Goal: Task Accomplishment & Management: Complete application form

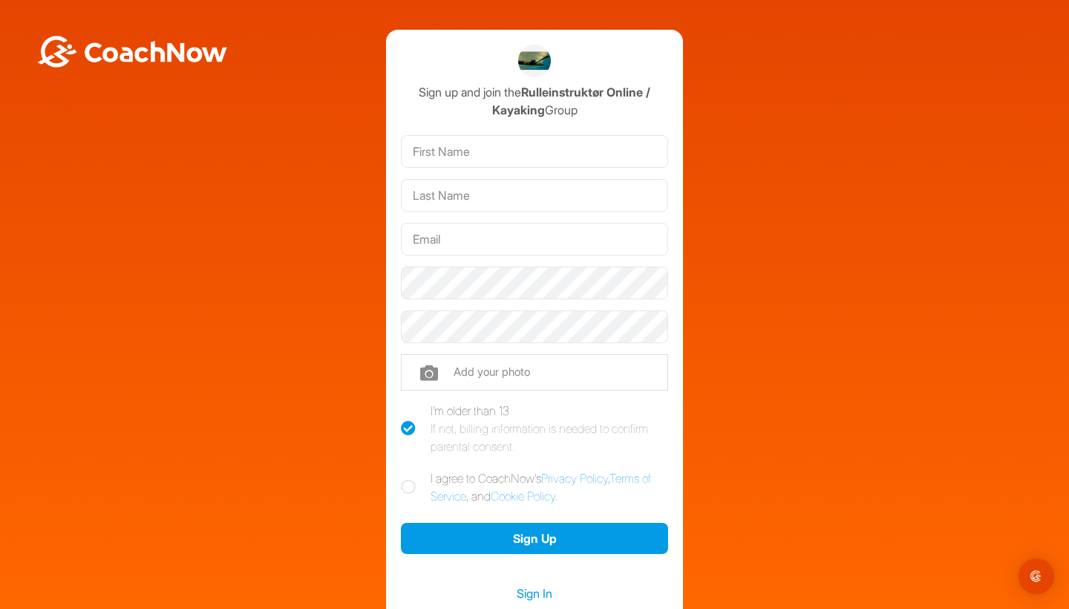
click at [134, 56] on img at bounding box center [132, 52] width 193 height 32
type input "Diana"
type input "Jørgensen"
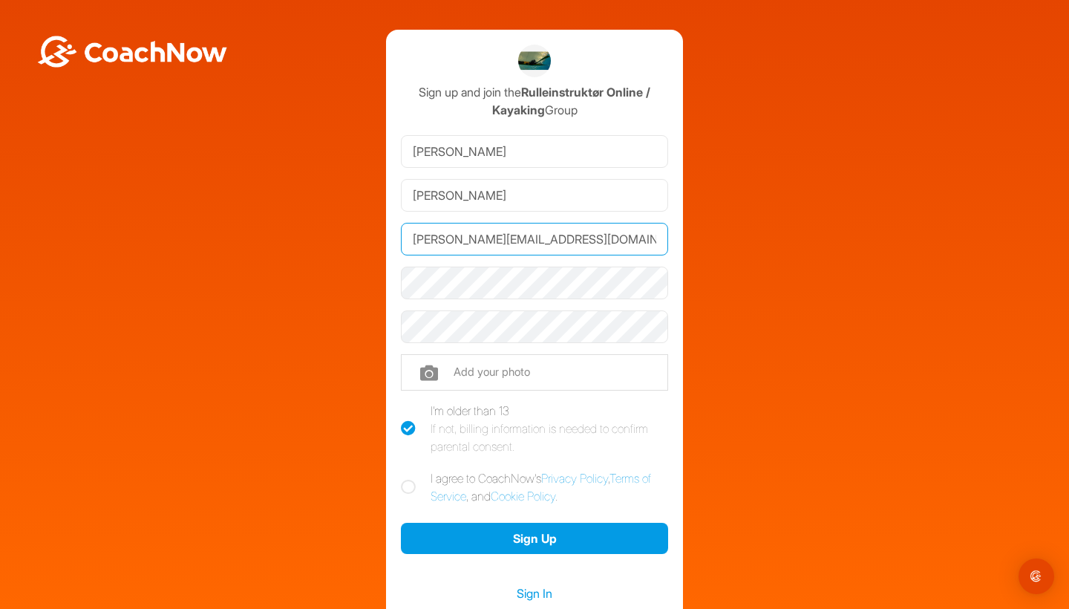
type input "diana.linderberg@gmail.com"
click at [484, 370] on input "file" at bounding box center [534, 372] width 267 height 36
type input "C:\fakepath\Profil foto.heic"
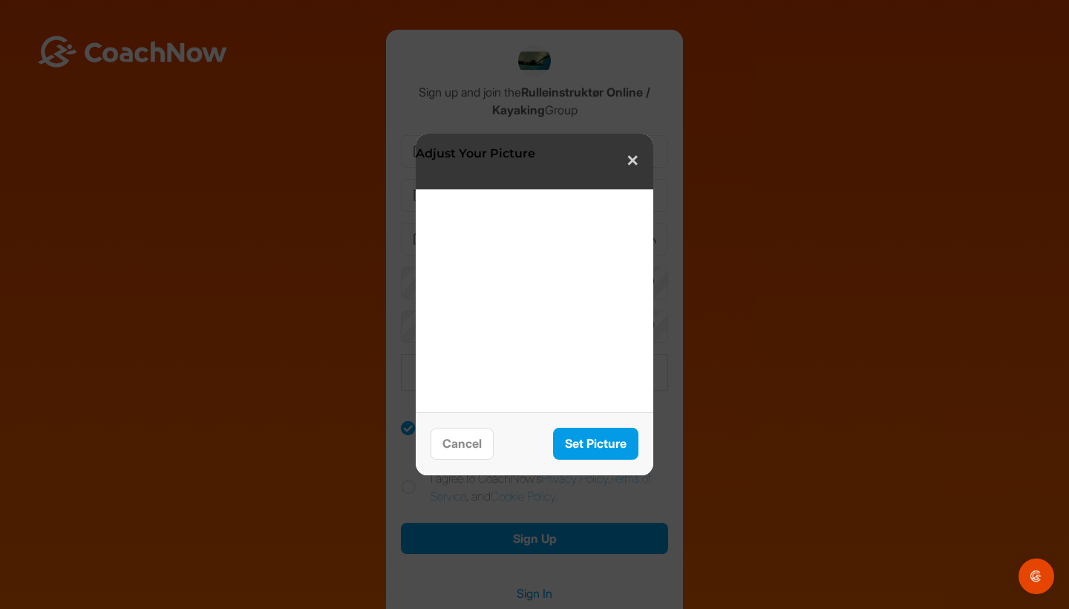
click at [534, 204] on div at bounding box center [535, 204] width 208 height 0
drag, startPoint x: 503, startPoint y: 209, endPoint x: 616, endPoint y: 206, distance: 112.9
click at [616, 204] on div at bounding box center [535, 204] width 208 height 0
click at [594, 204] on div at bounding box center [535, 204] width 208 height 0
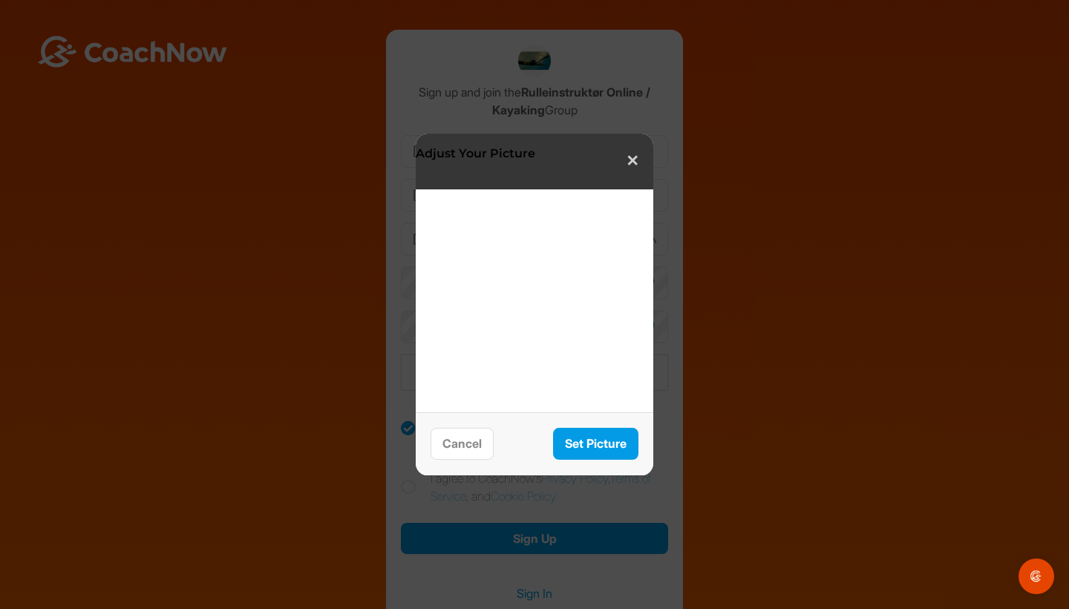
click at [594, 204] on div at bounding box center [535, 204] width 208 height 0
click at [466, 443] on button "Cancel" at bounding box center [462, 444] width 63 height 32
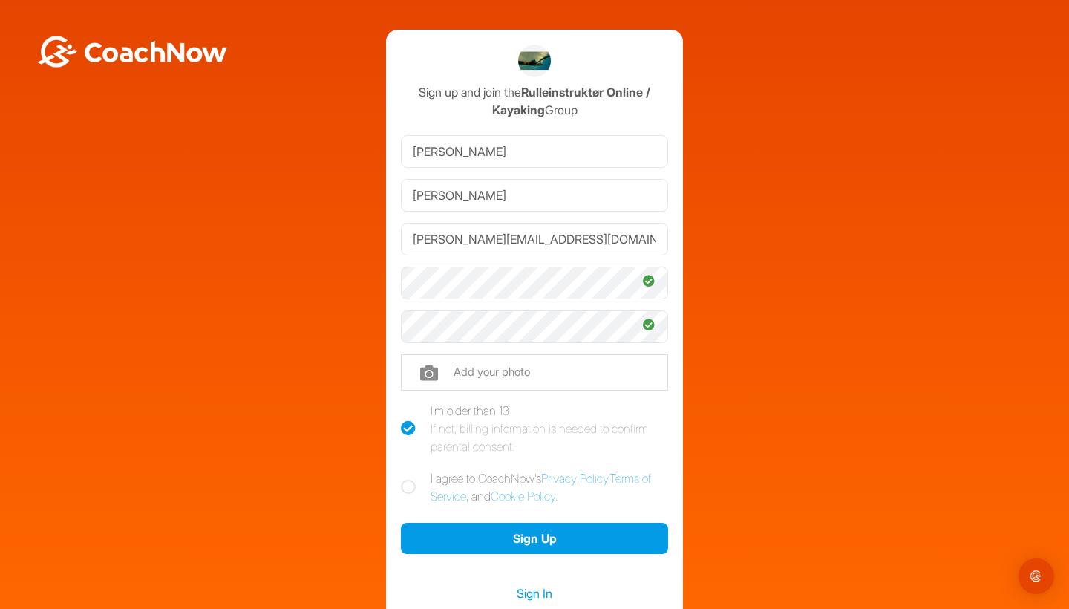
click at [408, 485] on icon at bounding box center [408, 487] width 15 height 15
click at [408, 479] on input "I agree to CoachNow's Privacy Policy , Terms of Service , and Cookie Policy ." at bounding box center [406, 474] width 10 height 10
checkbox input "true"
click at [518, 535] on button "Sign Up" at bounding box center [534, 539] width 267 height 32
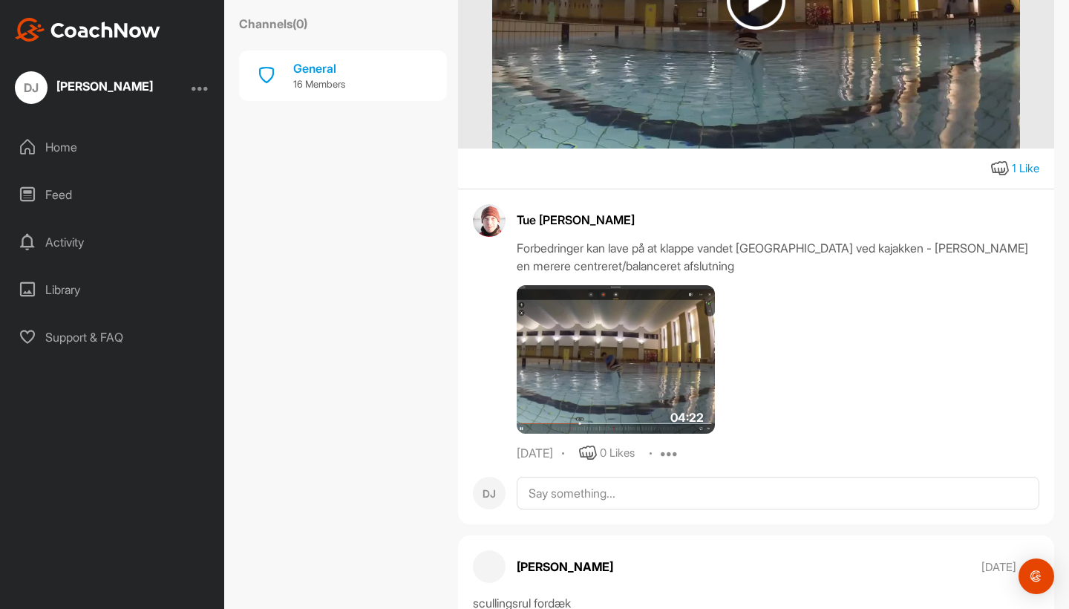
scroll to position [6908, 0]
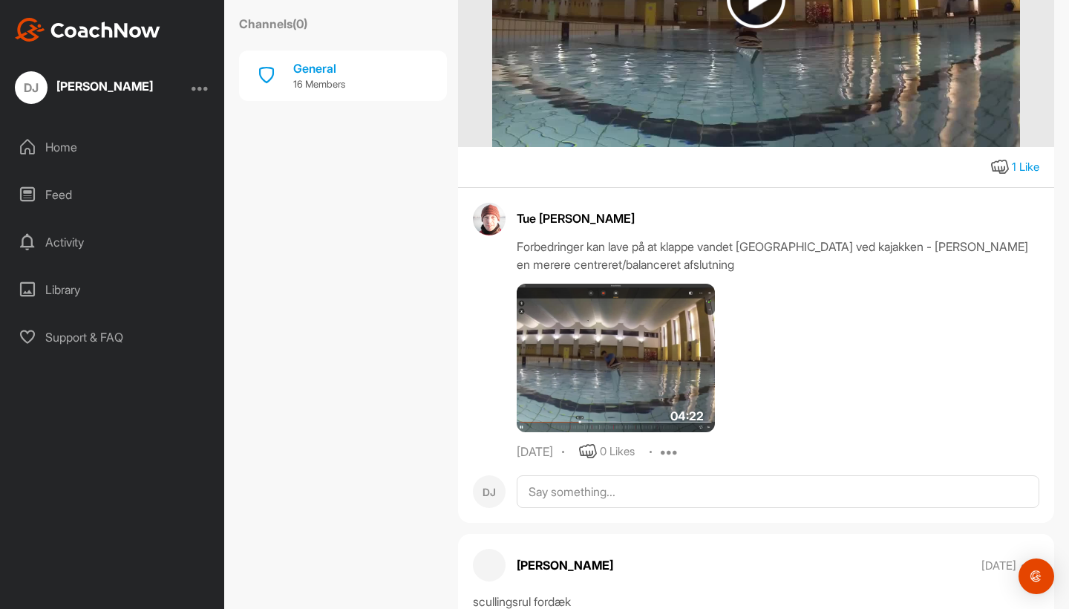
click at [65, 194] on div "Feed" at bounding box center [112, 194] width 209 height 37
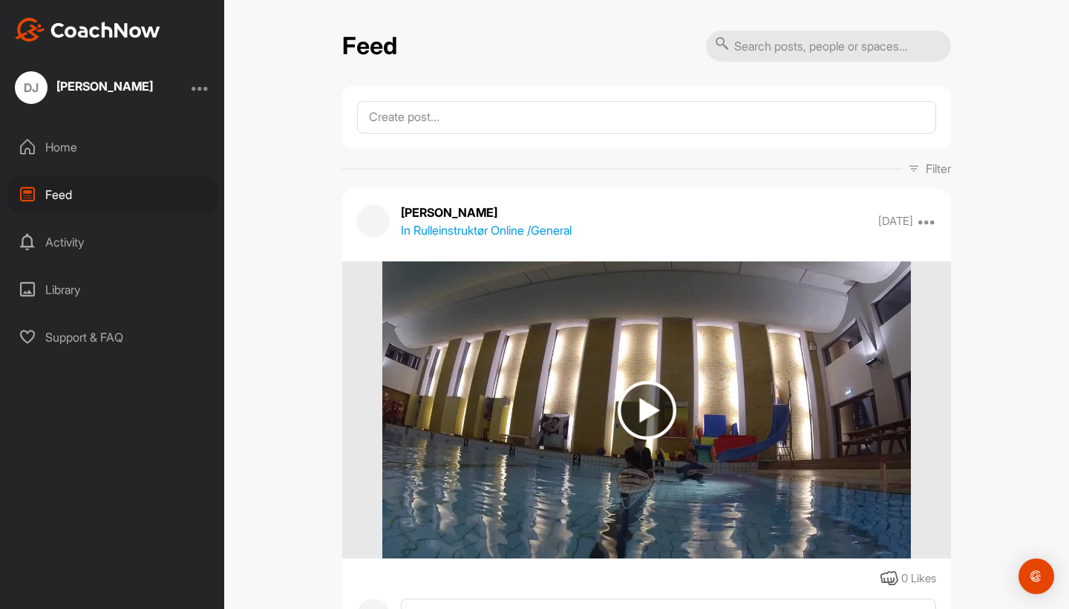
click at [72, 241] on div "Activity" at bounding box center [112, 242] width 209 height 37
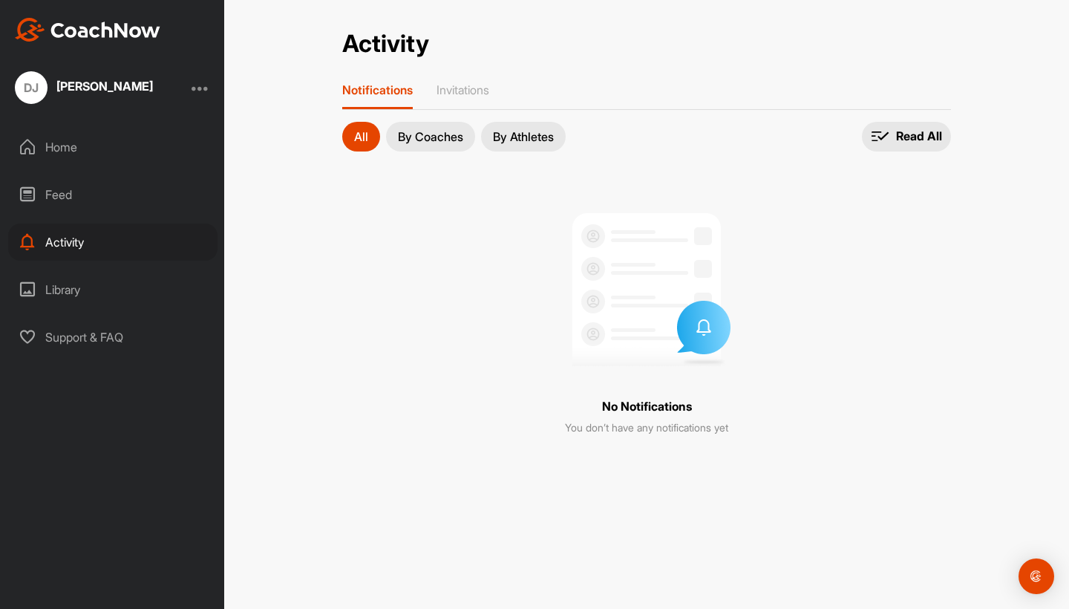
click at [205, 86] on div at bounding box center [201, 88] width 18 height 18
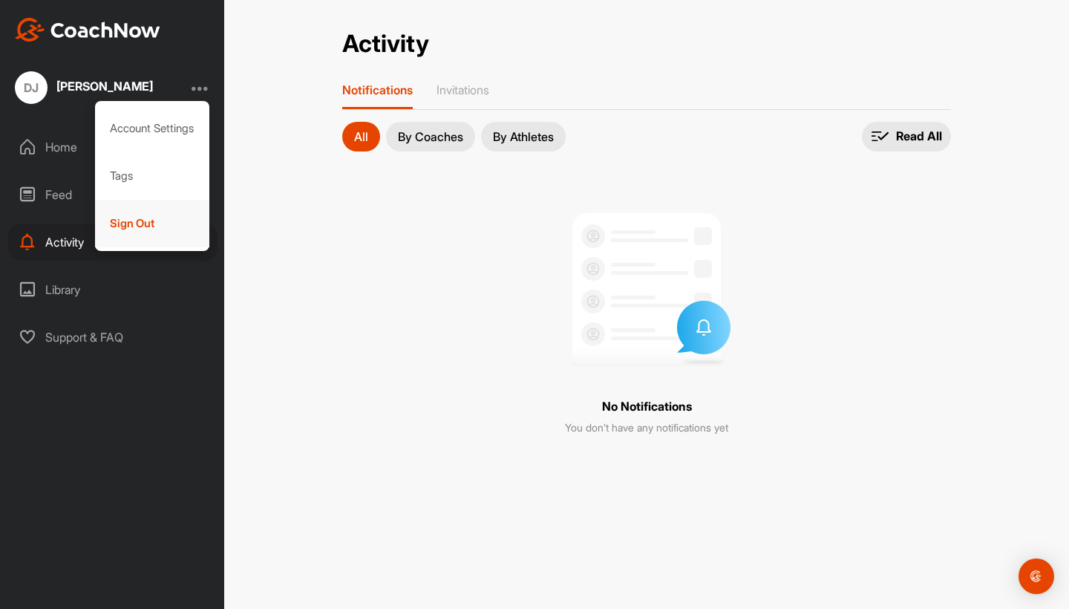
click at [149, 219] on div "Sign Out" at bounding box center [152, 224] width 115 height 48
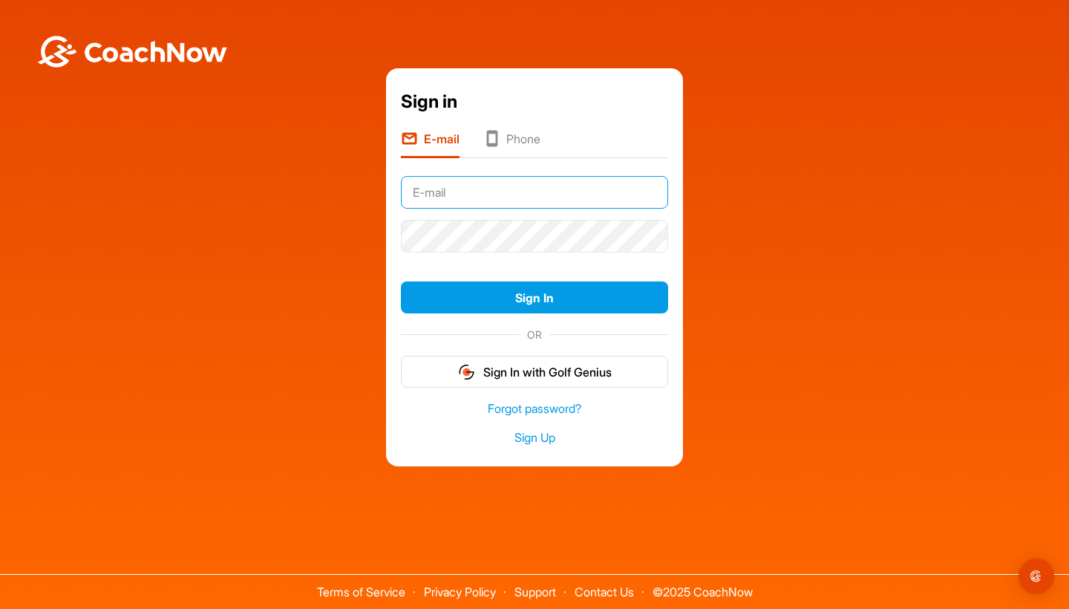
type input "[EMAIL_ADDRESS][DOMAIN_NAME]"
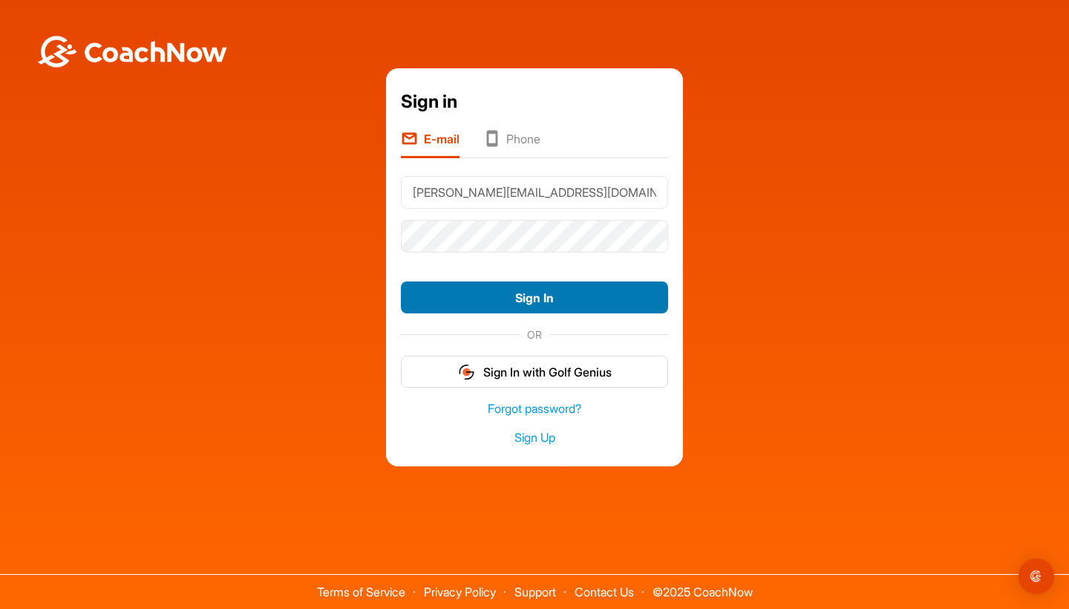
click at [529, 296] on button "Sign In" at bounding box center [534, 297] width 267 height 32
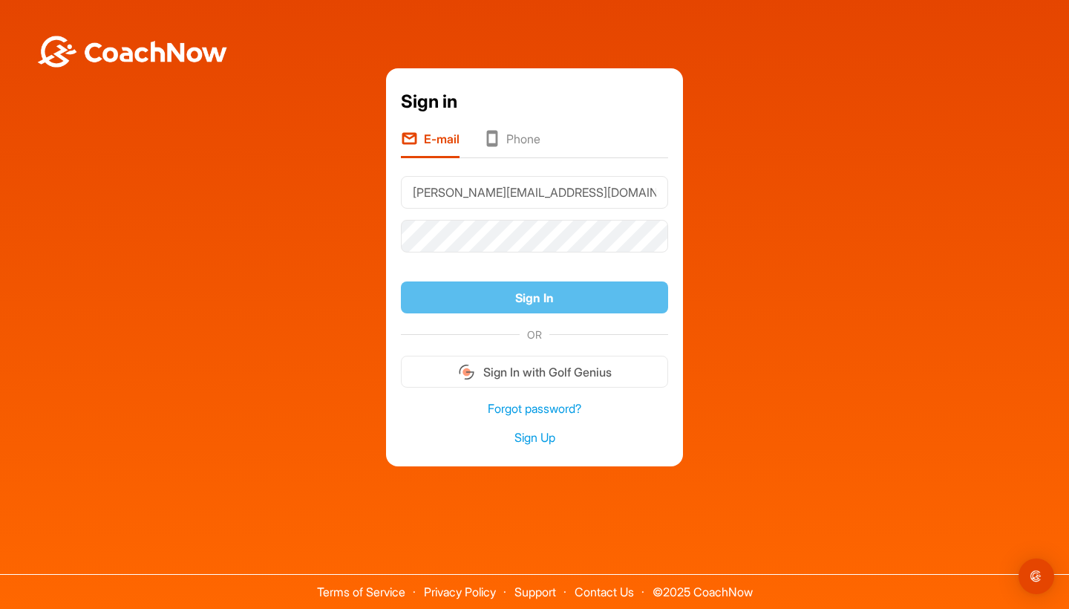
click at [630, 267] on form "diana.linderberg@gmail.com Sign In OR Sign In with Golf Genius" at bounding box center [534, 280] width 267 height 218
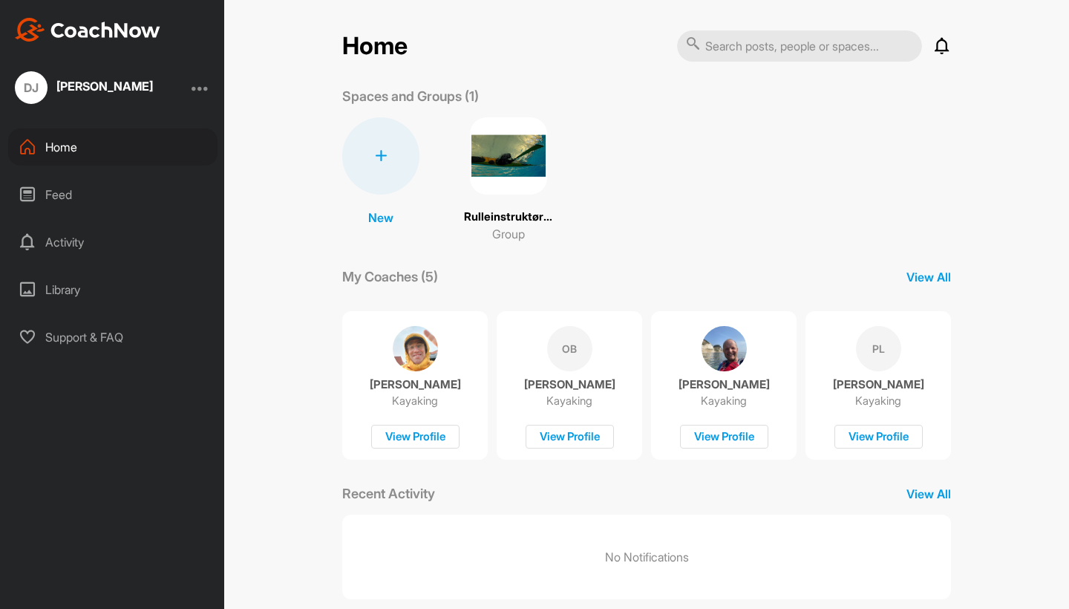
click at [201, 91] on div at bounding box center [201, 88] width 18 height 18
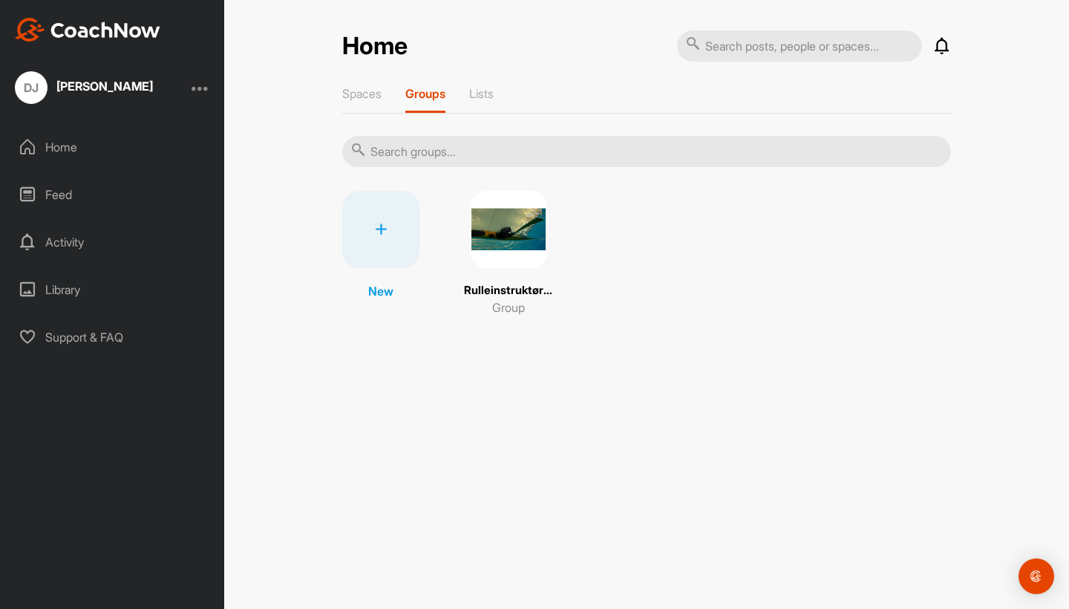
click at [506, 290] on p "Rulleinstruktør Online" at bounding box center [508, 290] width 89 height 17
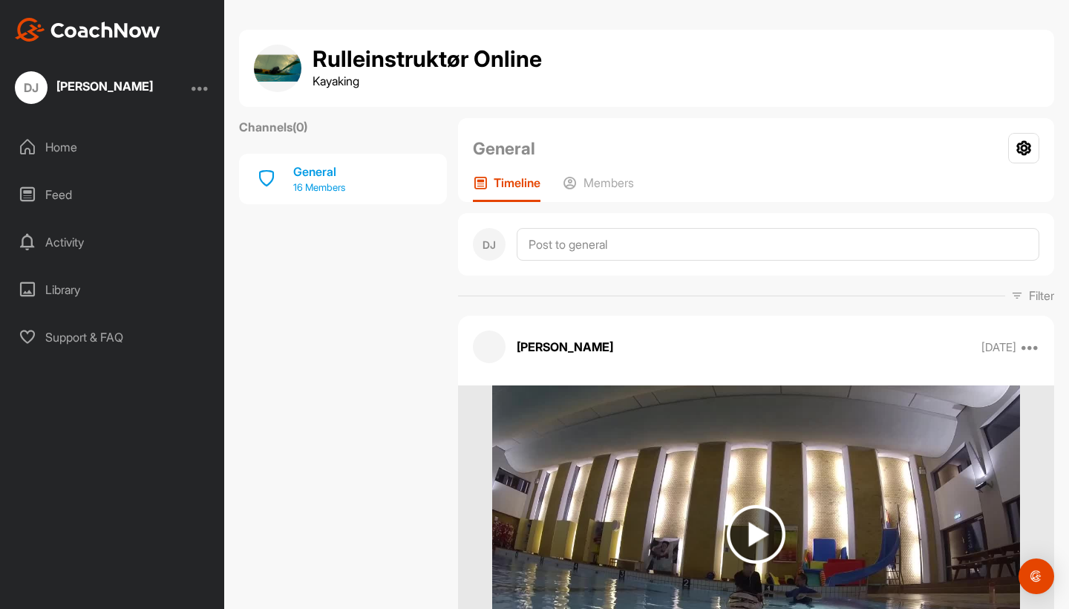
click at [325, 183] on p "16 Members" at bounding box center [319, 187] width 52 height 15
click at [320, 169] on div "General" at bounding box center [319, 172] width 52 height 18
click at [616, 182] on p "Members" at bounding box center [609, 182] width 51 height 15
